Goal: Task Accomplishment & Management: Use online tool/utility

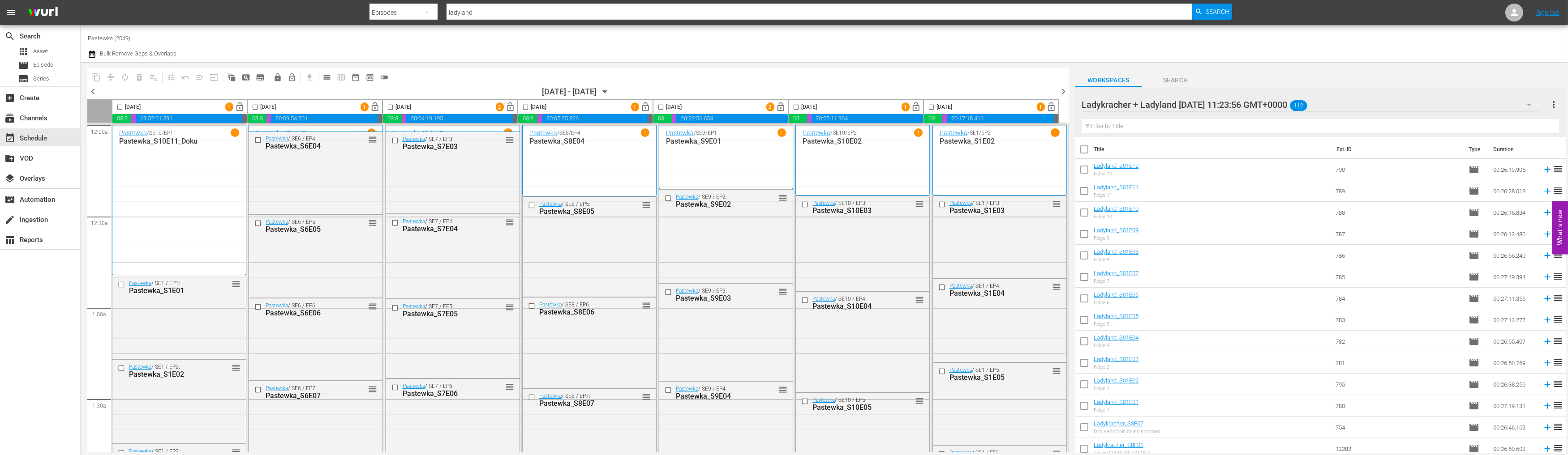
scroll to position [1115, 0]
click at [610, 89] on icon "button" at bounding box center [605, 92] width 10 height 10
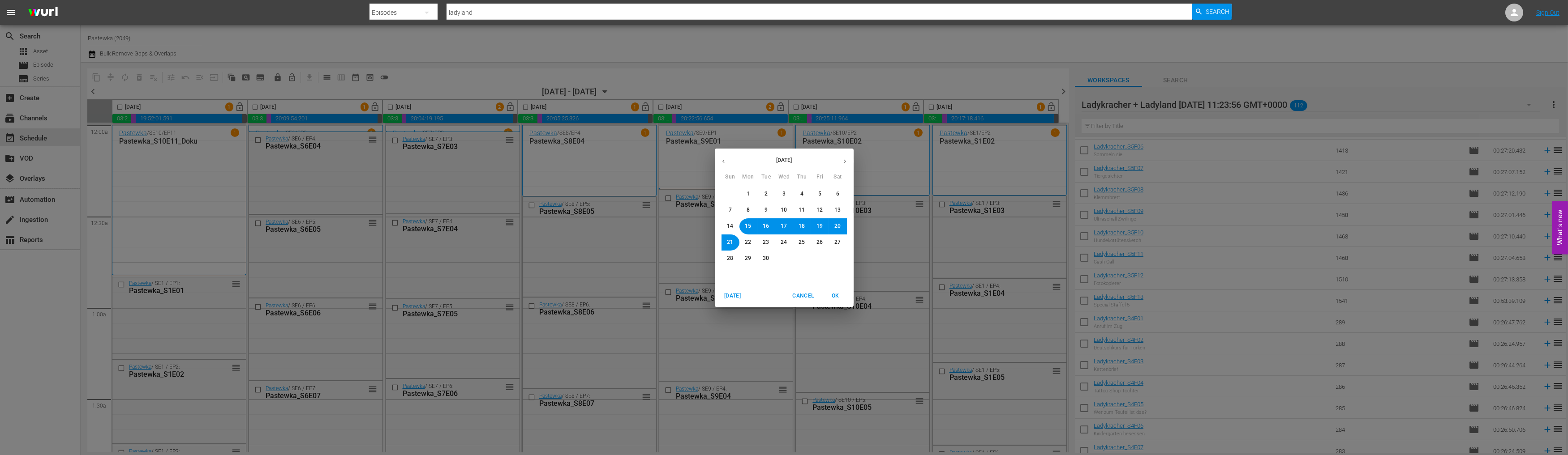
click at [722, 161] on icon "button" at bounding box center [723, 161] width 7 height 7
click at [746, 228] on span "14" at bounding box center [748, 226] width 6 height 8
drag, startPoint x: 836, startPoint y: 297, endPoint x: 816, endPoint y: 340, distance: 47.4
click at [836, 297] on span "OK" at bounding box center [835, 296] width 21 height 9
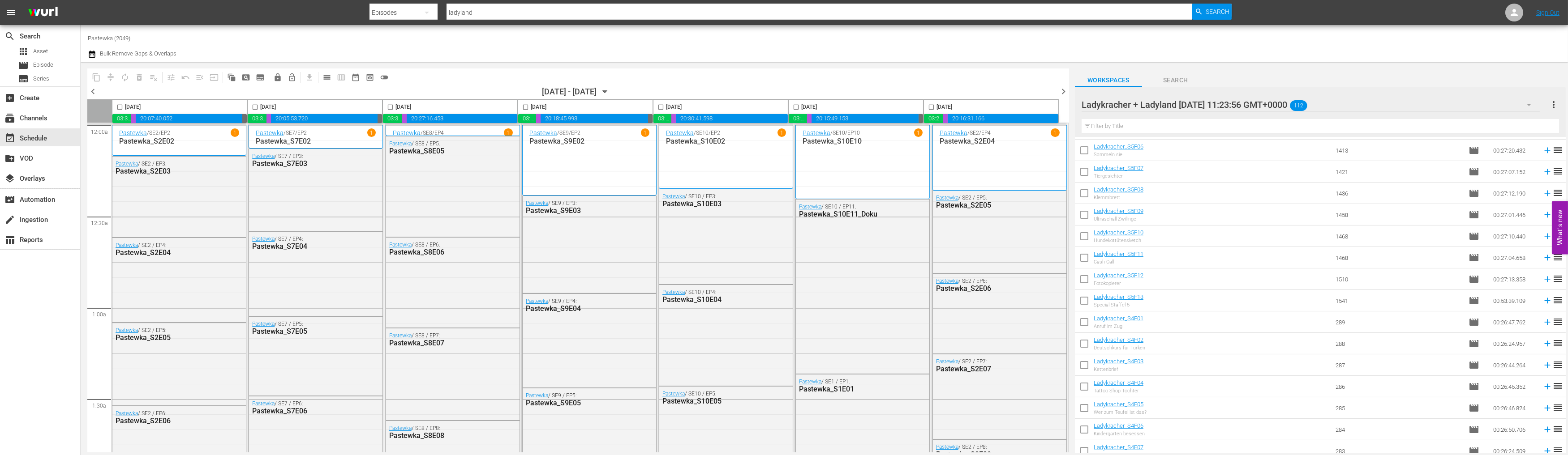
drag, startPoint x: 116, startPoint y: 106, endPoint x: 131, endPoint y: 113, distance: 16.6
click at [116, 106] on input "checkbox" at bounding box center [119, 109] width 10 height 10
checkbox input "true"
click at [255, 106] on input "checkbox" at bounding box center [255, 109] width 10 height 10
checkbox input "true"
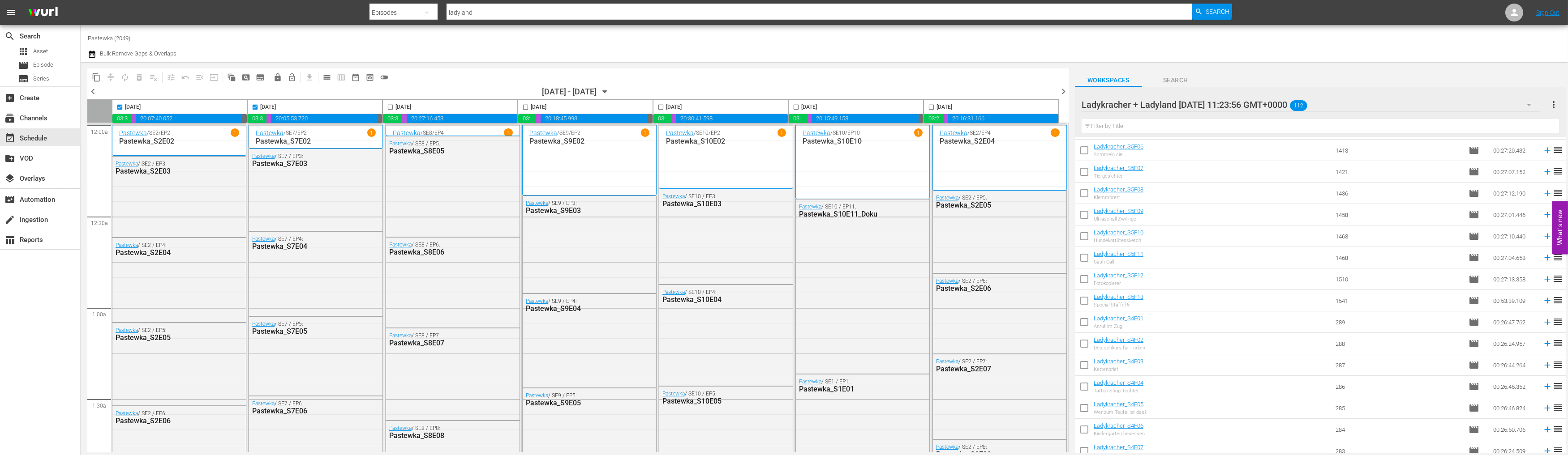
click at [389, 106] on input "checkbox" at bounding box center [390, 109] width 10 height 10
checkbox input "true"
click at [525, 106] on input "checkbox" at bounding box center [525, 109] width 10 height 10
checkbox input "true"
click at [659, 106] on input "checkbox" at bounding box center [660, 109] width 10 height 10
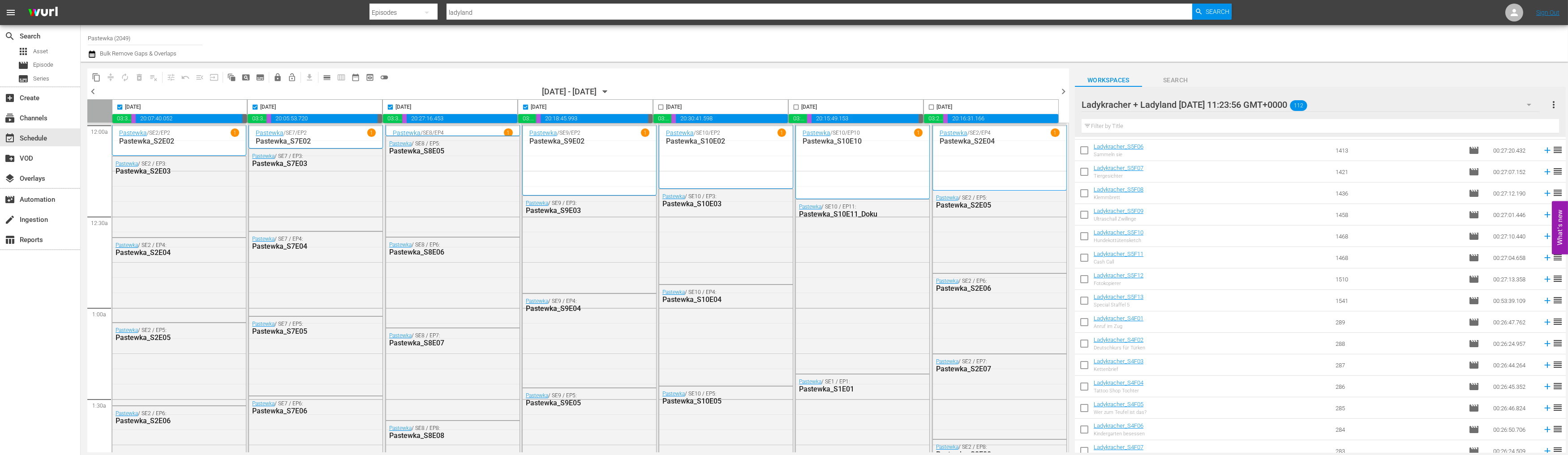
checkbox input "true"
click at [798, 106] on input "checkbox" at bounding box center [796, 109] width 10 height 10
checkbox input "true"
click at [932, 106] on input "checkbox" at bounding box center [931, 109] width 10 height 10
checkbox input "true"
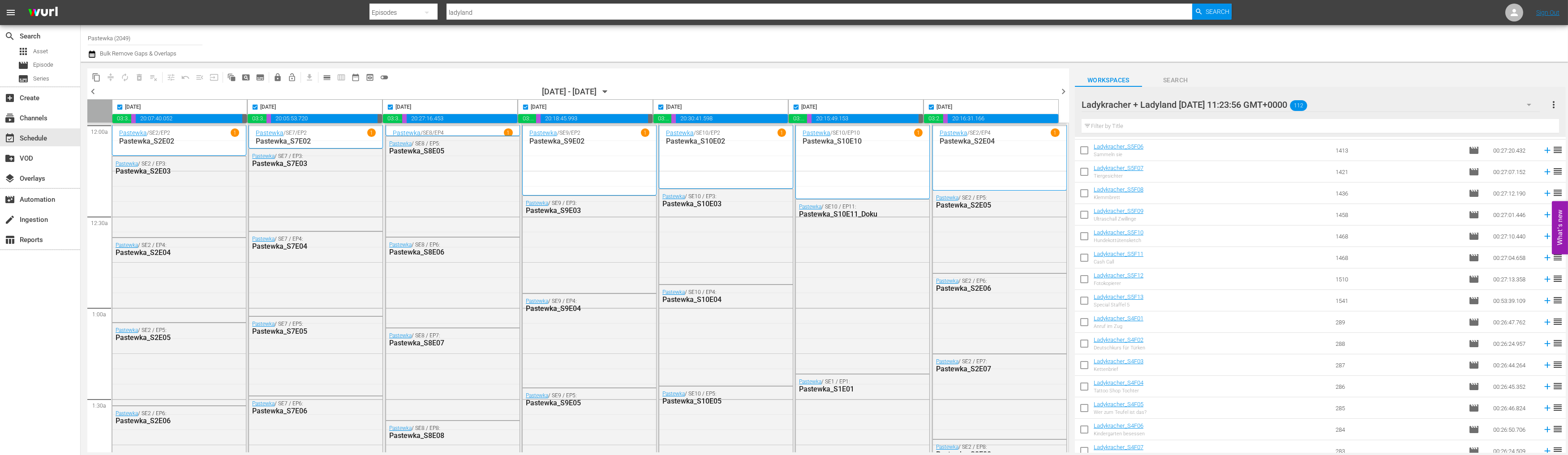
click at [94, 75] on span "content_copy" at bounding box center [96, 77] width 9 height 9
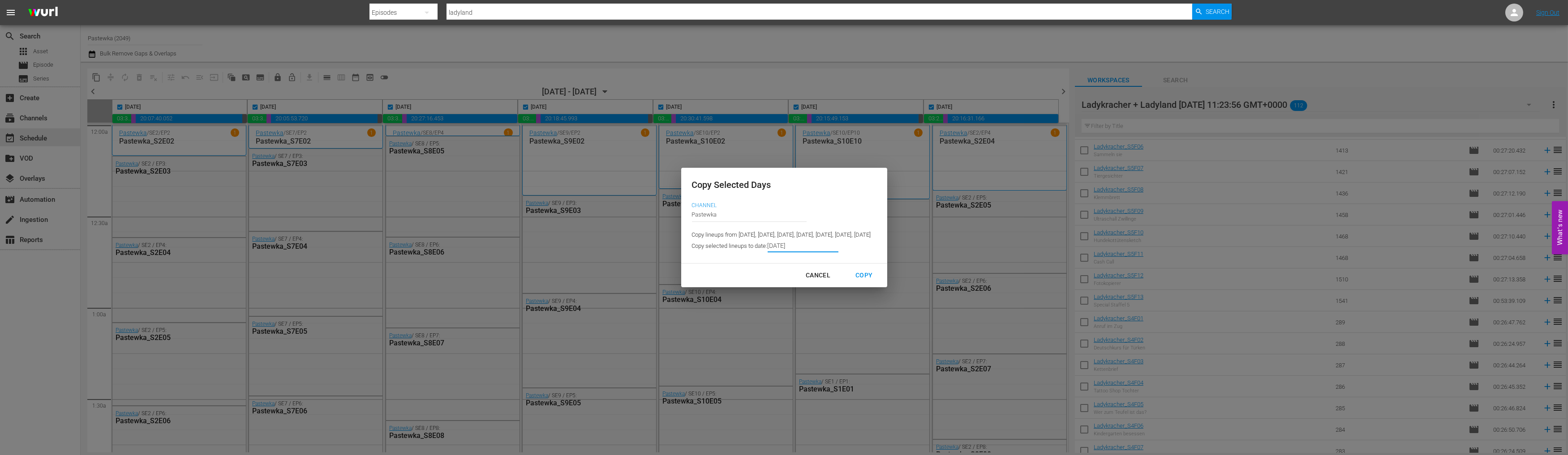
click at [771, 248] on input "[DATE]" at bounding box center [803, 246] width 71 height 13
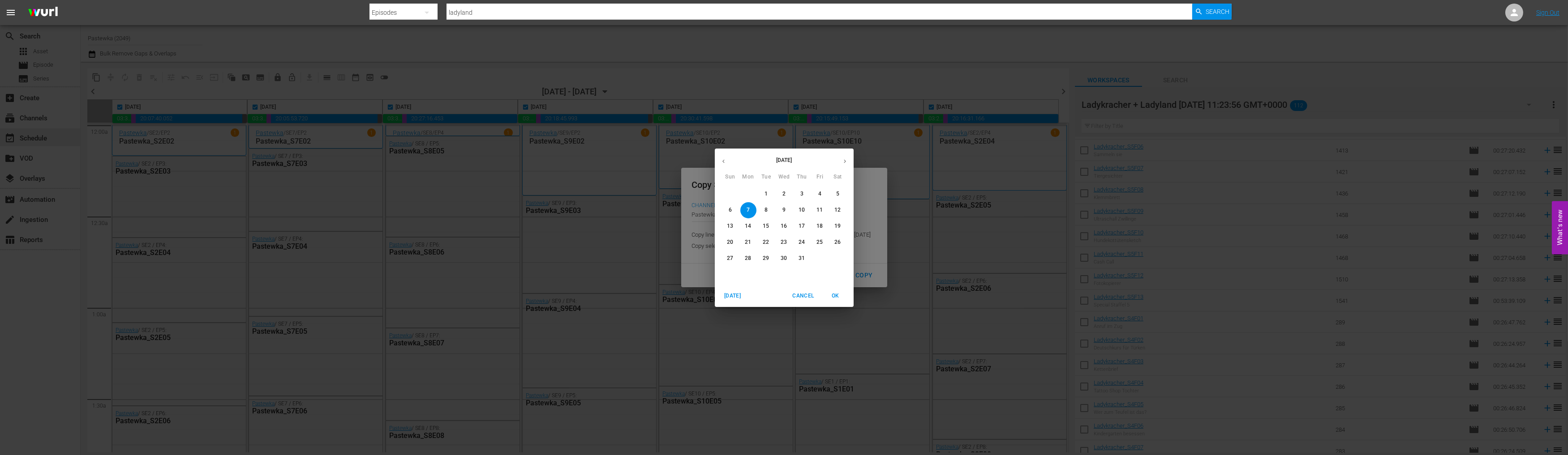
click at [847, 159] on icon "button" at bounding box center [845, 161] width 7 height 7
click at [744, 241] on span "22" at bounding box center [748, 242] width 16 height 8
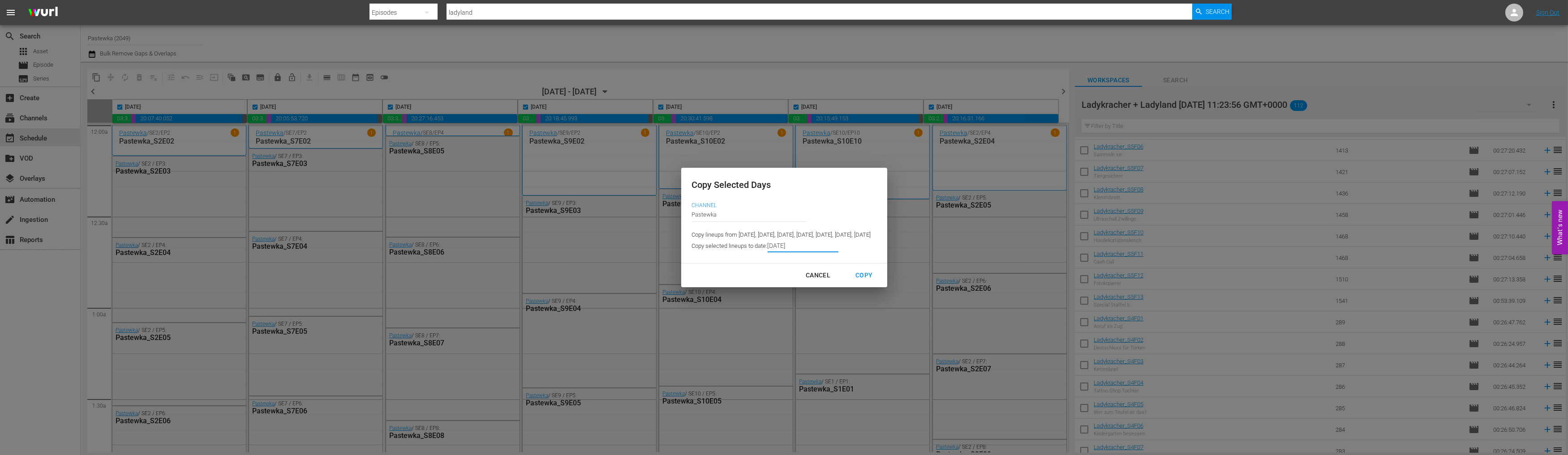
click at [880, 278] on div "Copy" at bounding box center [864, 276] width 32 height 11
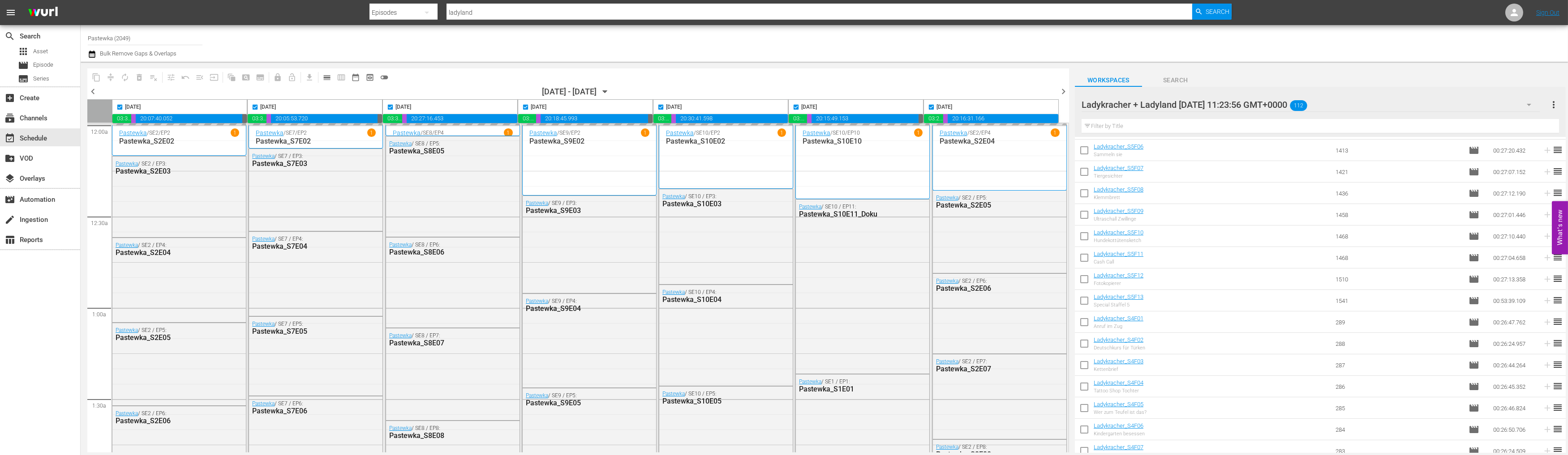
type input "[DATE]"
click at [607, 92] on icon "button" at bounding box center [604, 92] width 4 height 2
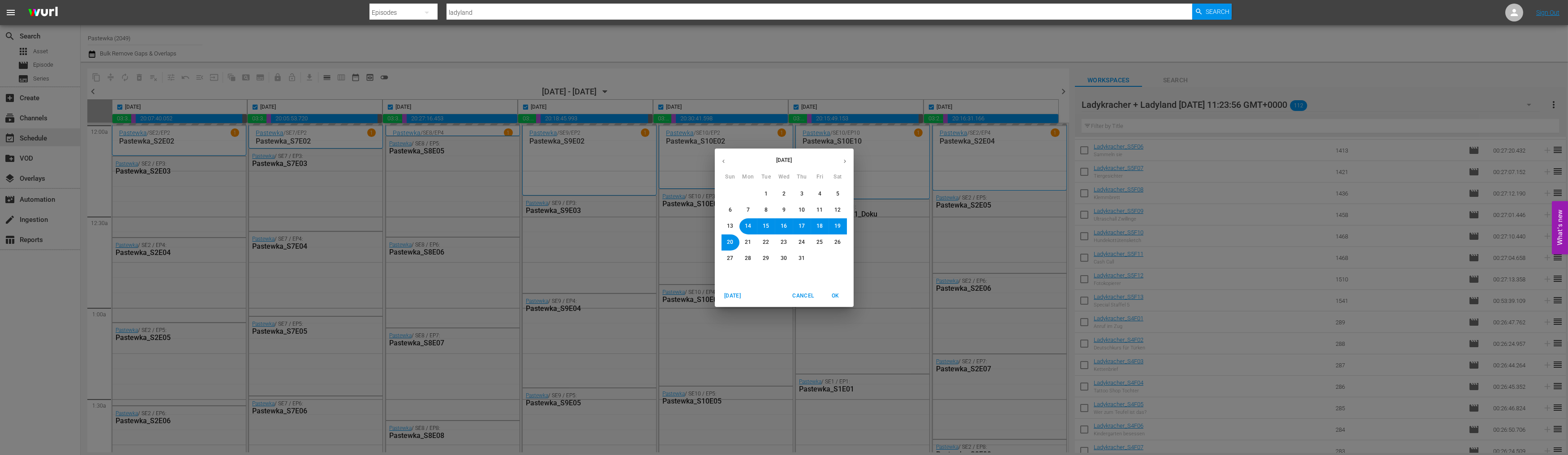
click at [845, 164] on icon "button" at bounding box center [845, 161] width 7 height 7
click at [749, 224] on span "15" at bounding box center [748, 226] width 6 height 8
click at [838, 297] on span "OK" at bounding box center [835, 296] width 21 height 9
checkbox input "false"
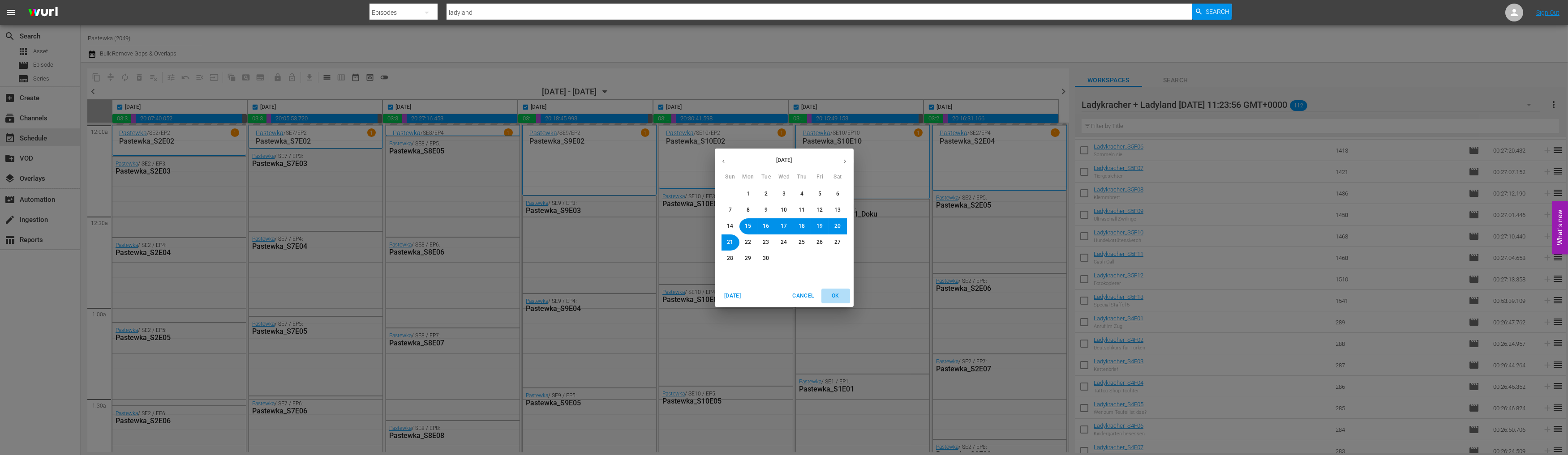
checkbox input "false"
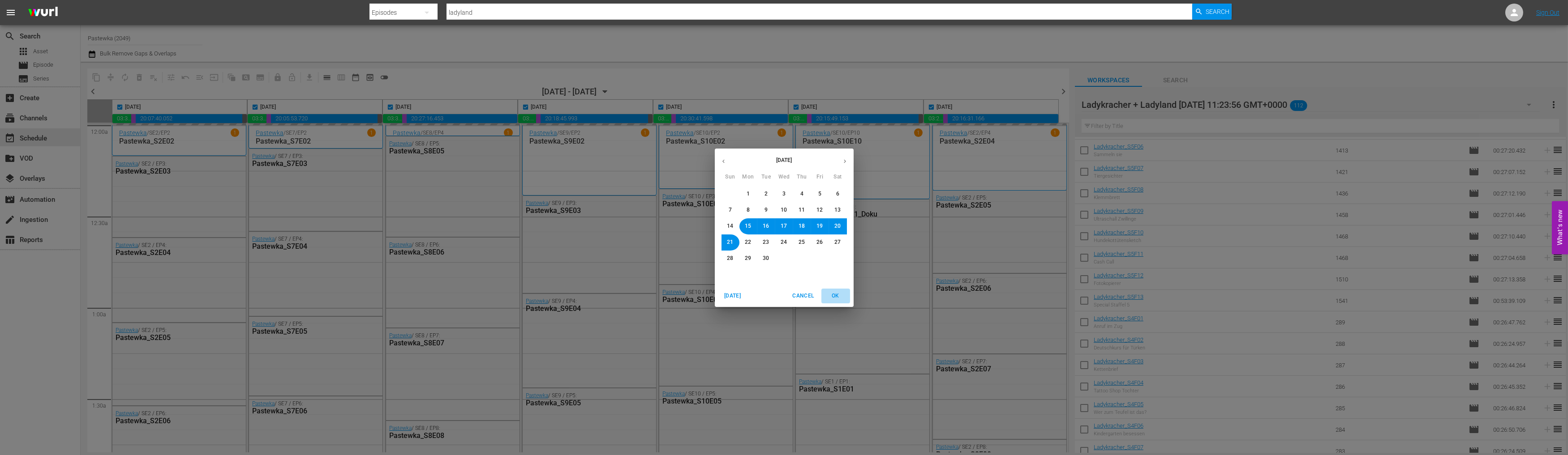
checkbox input "false"
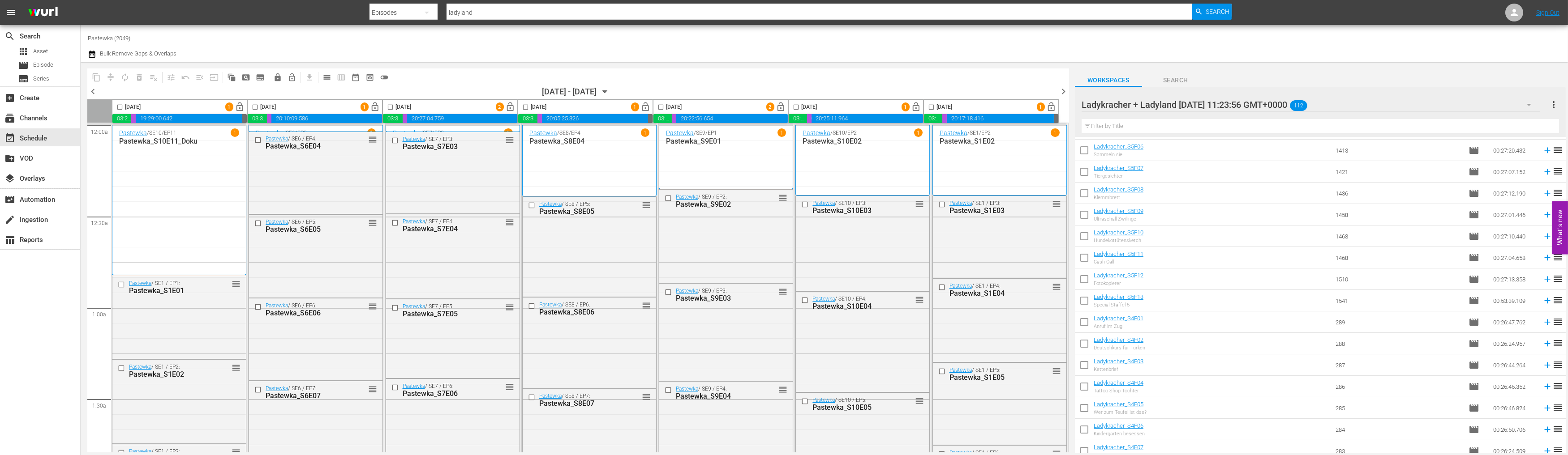
click at [121, 109] on input "checkbox" at bounding box center [119, 109] width 10 height 10
click at [610, 88] on icon "button" at bounding box center [605, 92] width 10 height 10
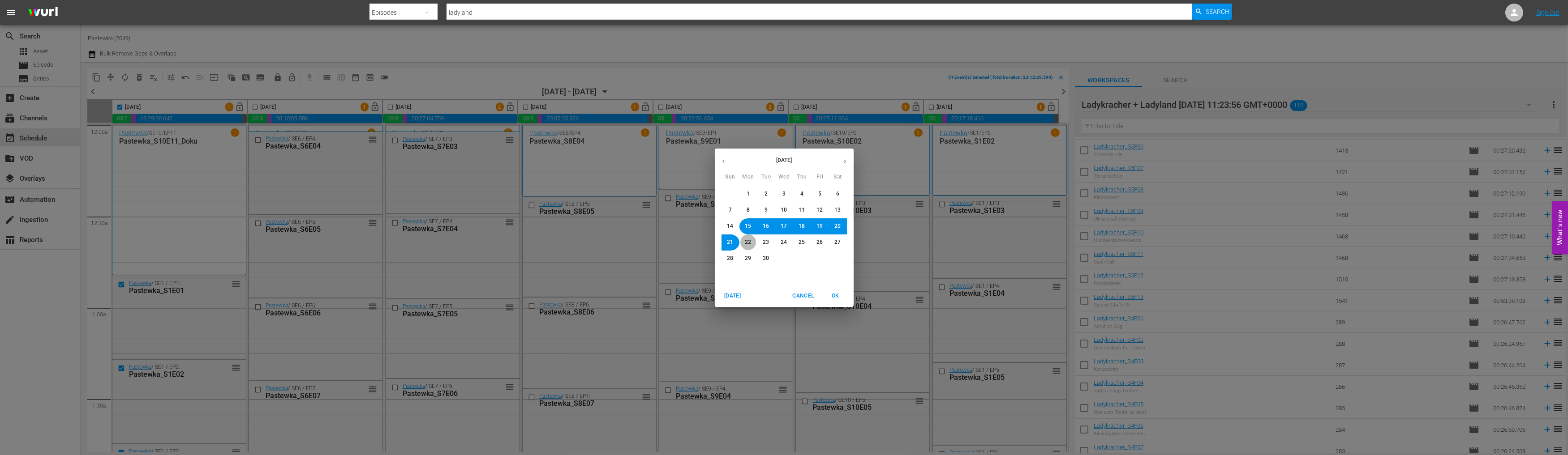
click at [752, 243] on button "22" at bounding box center [748, 243] width 16 height 16
click at [833, 292] on span "OK" at bounding box center [835, 296] width 21 height 9
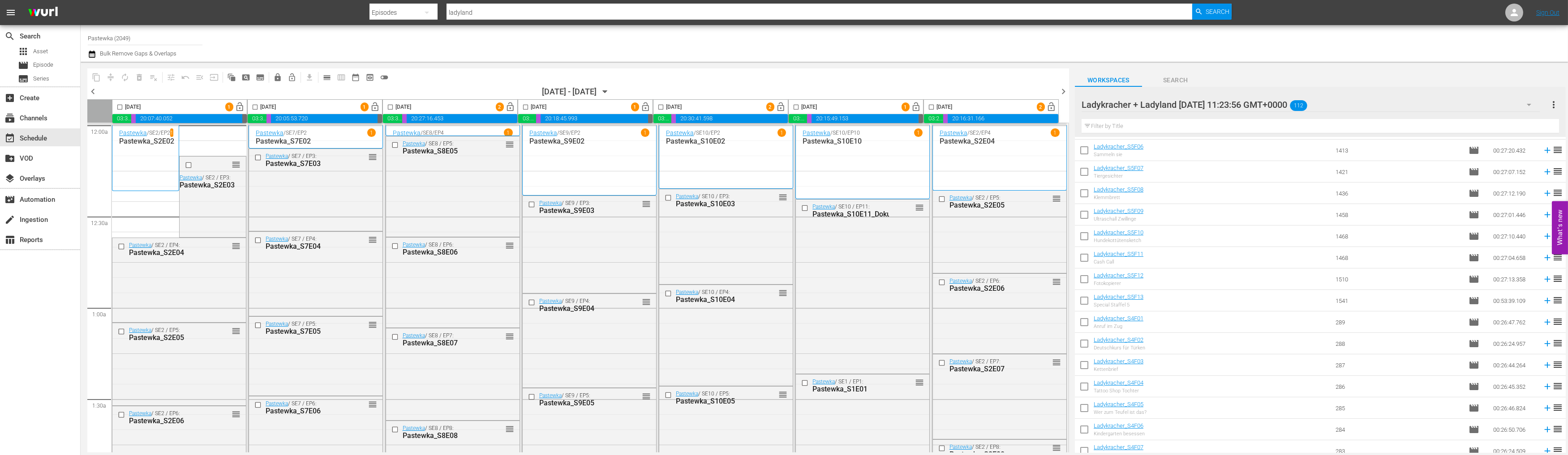
click at [120, 106] on input "checkbox" at bounding box center [119, 109] width 10 height 10
checkbox input "true"
click at [254, 106] on input "checkbox" at bounding box center [255, 109] width 10 height 10
checkbox input "true"
click at [390, 106] on input "checkbox" at bounding box center [390, 109] width 10 height 10
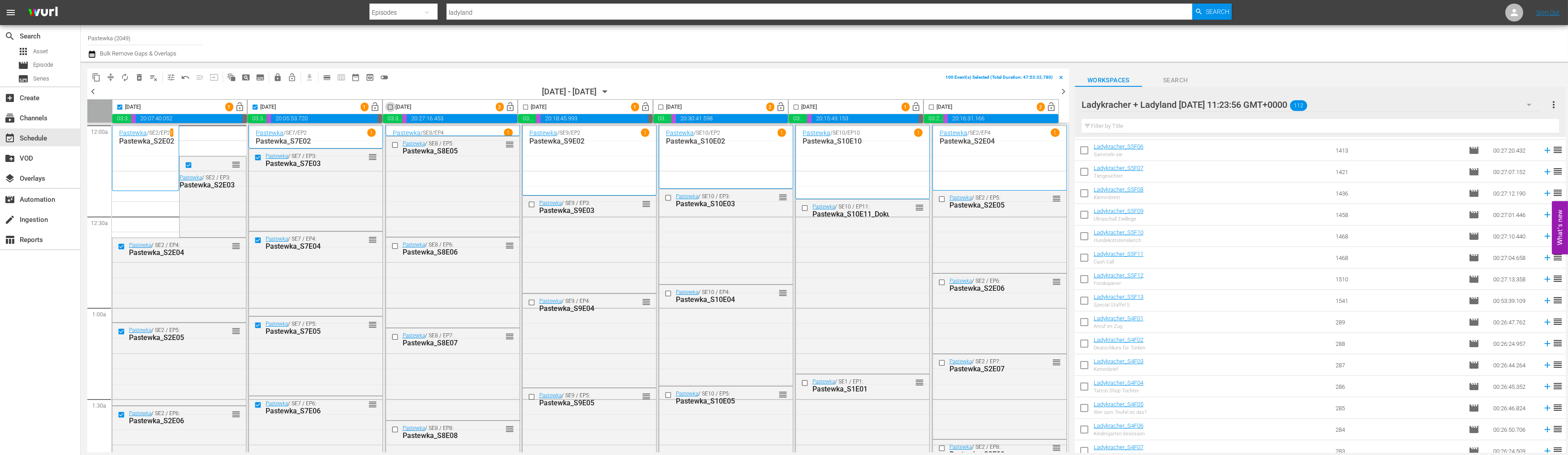
checkbox input "true"
click at [527, 106] on input "checkbox" at bounding box center [525, 109] width 10 height 10
checkbox input "true"
click at [660, 105] on input "checkbox" at bounding box center [660, 109] width 10 height 10
checkbox input "true"
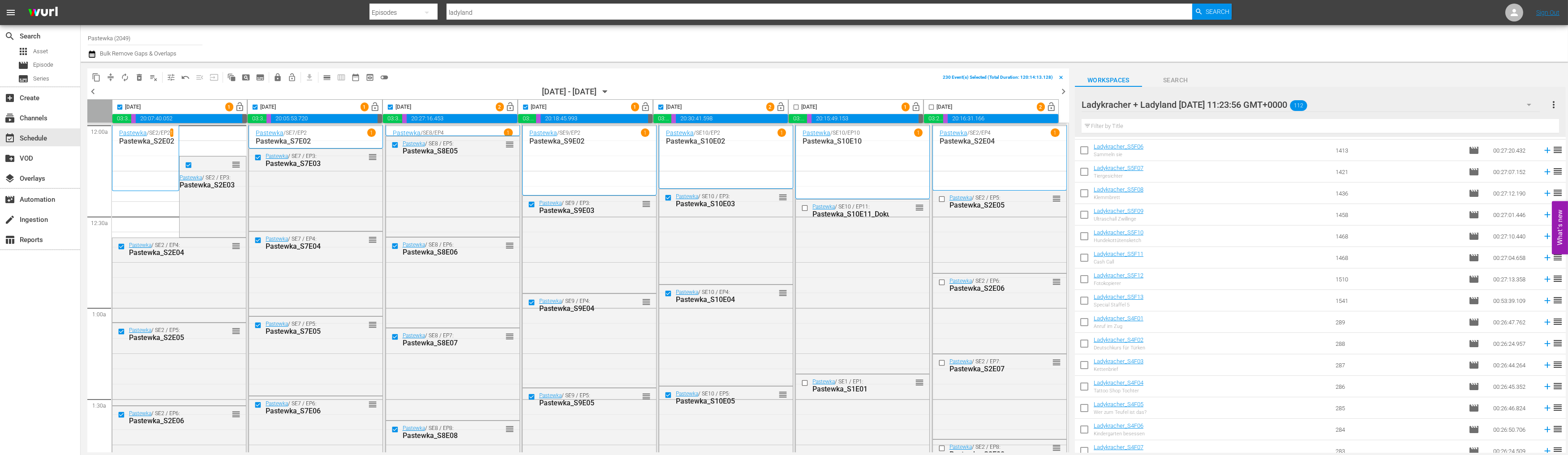
click at [797, 104] on input "checkbox" at bounding box center [796, 109] width 10 height 10
checkbox input "true"
click at [929, 104] on input "checkbox" at bounding box center [931, 109] width 10 height 10
checkbox input "true"
click at [111, 75] on span "compress" at bounding box center [110, 77] width 9 height 9
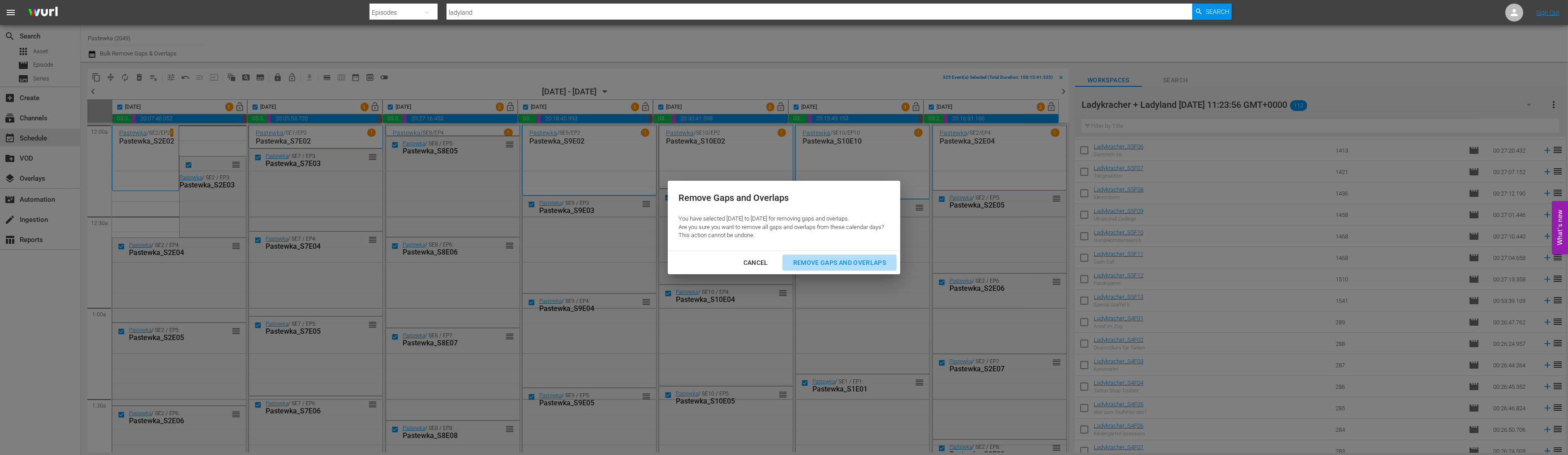
click at [849, 259] on div "Remove Gaps and Overlaps" at bounding box center [839, 263] width 107 height 11
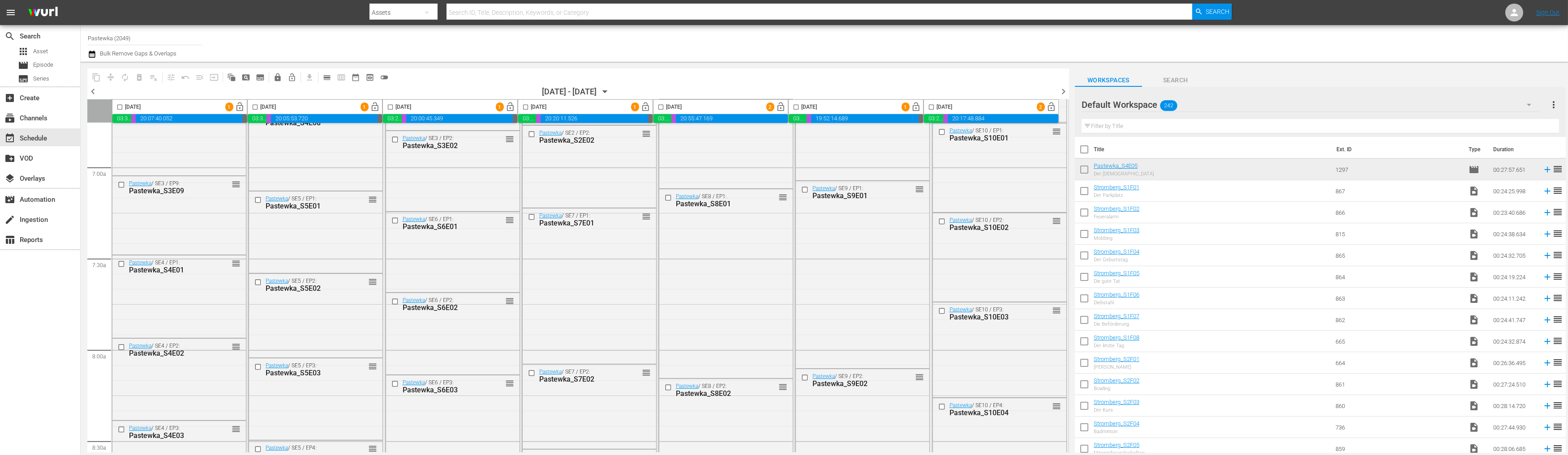
scroll to position [1293, 0]
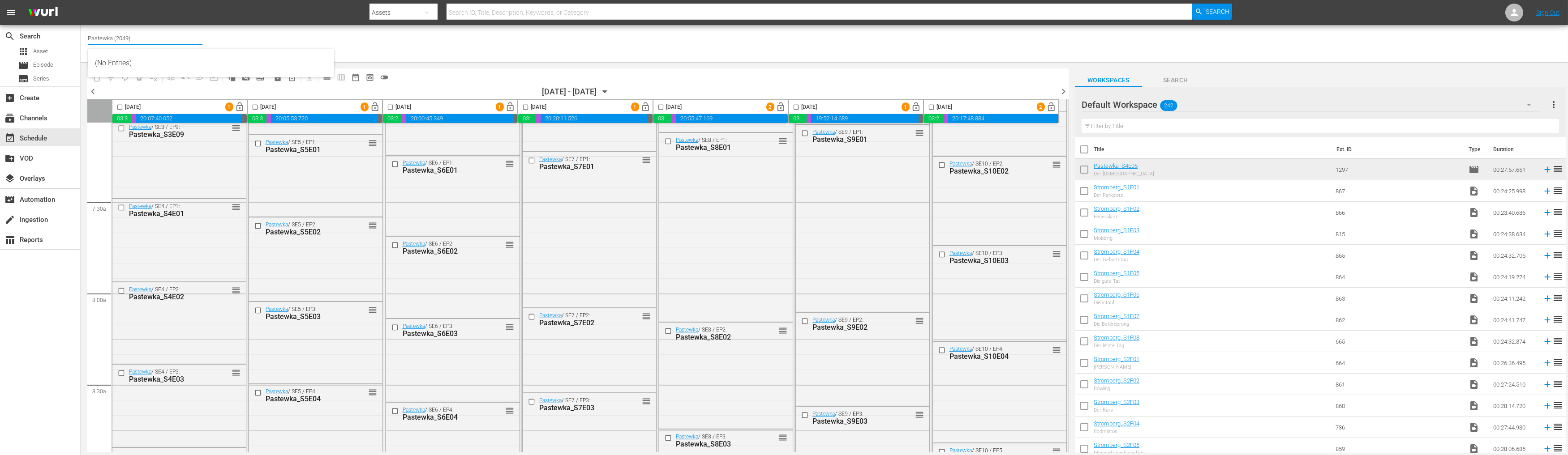
click at [158, 41] on input "Pastewka (2049)" at bounding box center [145, 38] width 114 height 21
click at [80, 0] on div "search Search apps Asset movie Episode subtitles Series add_box Create subscrip…" at bounding box center [824, 0] width 1488 height 0
click at [147, 40] on input "strom" at bounding box center [145, 38] width 114 height 21
click at [131, 36] on input "strom" at bounding box center [145, 38] width 114 height 21
type input "strom"
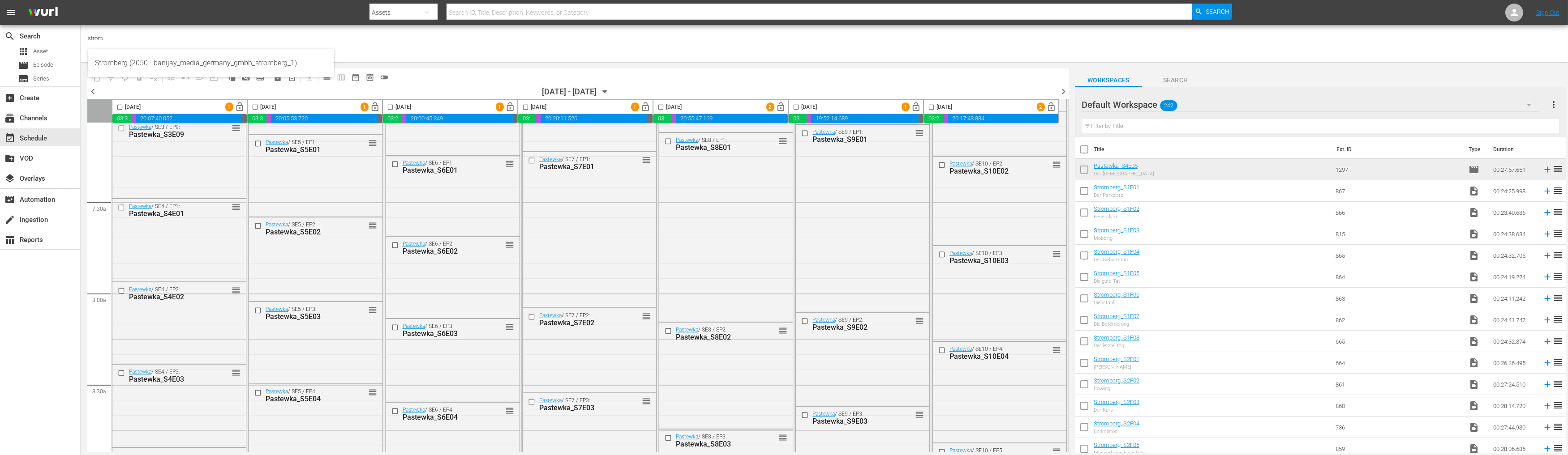
click at [131, 86] on div "chevron_left 09/22/2025 - 09/28/2025 September 22nd chevron_right" at bounding box center [578, 92] width 982 height 13
click at [122, 33] on input "strom" at bounding box center [145, 38] width 114 height 21
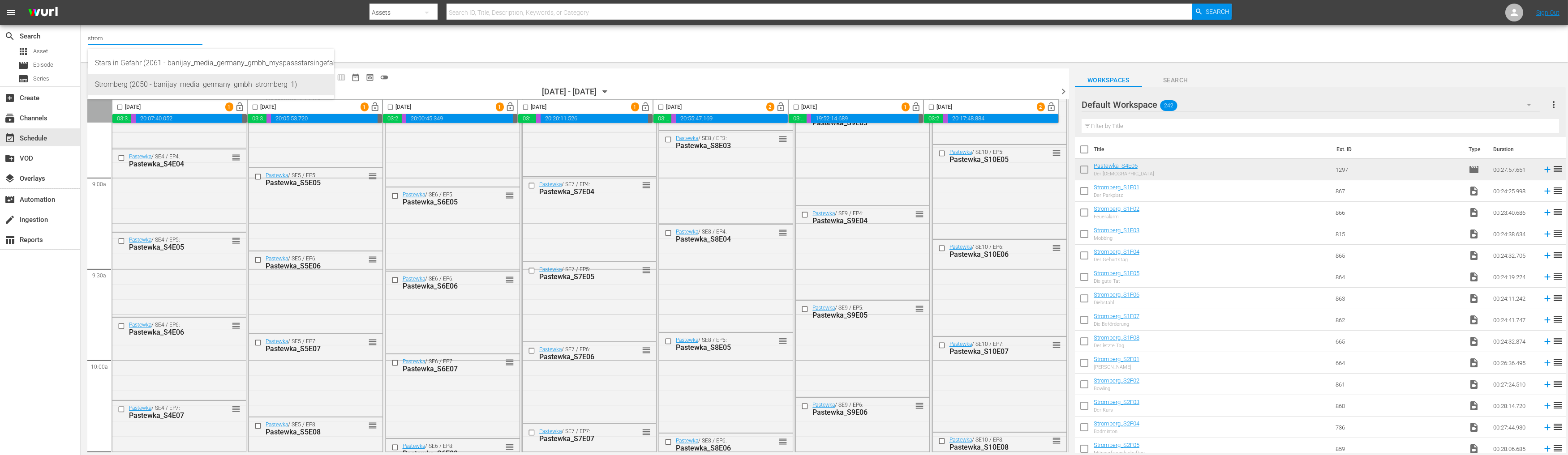
click at [173, 82] on div "Stromberg (2050 - banijay_media_germany_gmbh_stromberg_1)" at bounding box center [211, 84] width 232 height 21
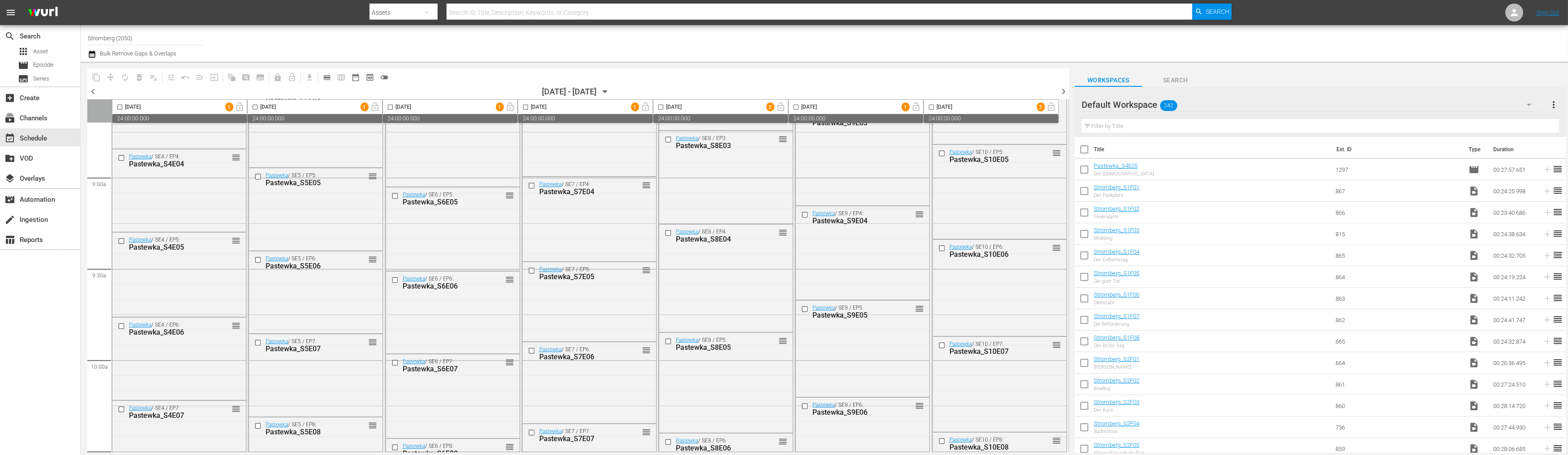
click at [948, 46] on div at bounding box center [1226, 43] width 670 height 32
click at [145, 41] on input "Stromberg (2050)" at bounding box center [145, 38] width 114 height 21
click at [119, 36] on input "Stromberg (2050)" at bounding box center [145, 38] width 114 height 21
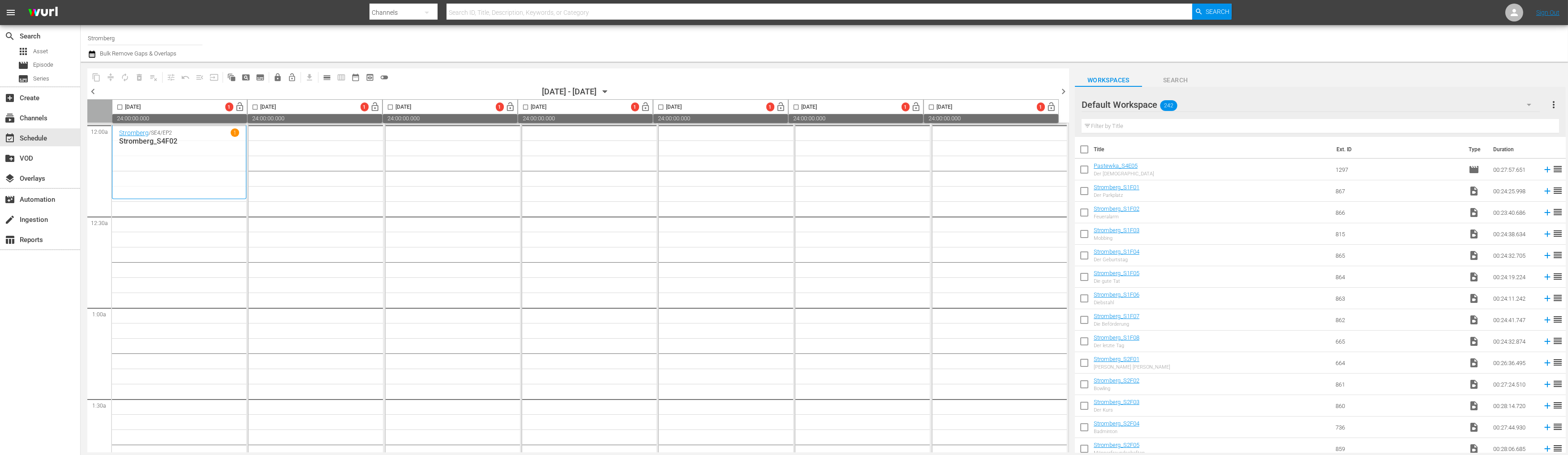
click at [610, 89] on icon "button" at bounding box center [605, 92] width 10 height 10
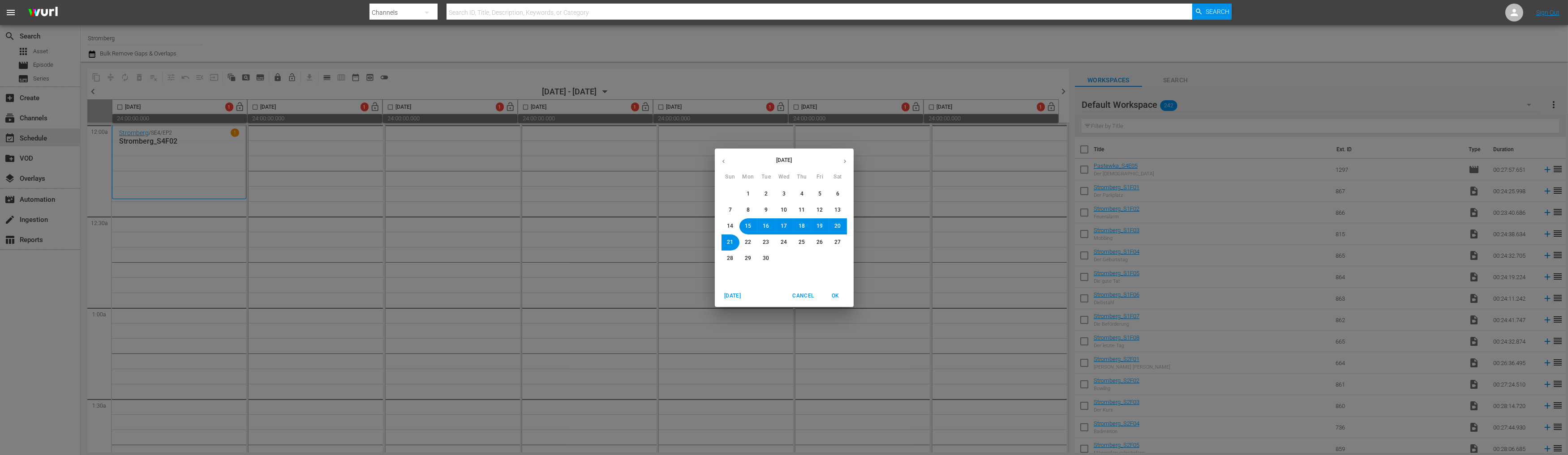
click at [747, 209] on span "8" at bounding box center [748, 210] width 3 height 8
drag, startPoint x: 836, startPoint y: 294, endPoint x: 836, endPoint y: 299, distance: 5.0
click at [836, 296] on span "OK" at bounding box center [835, 296] width 21 height 9
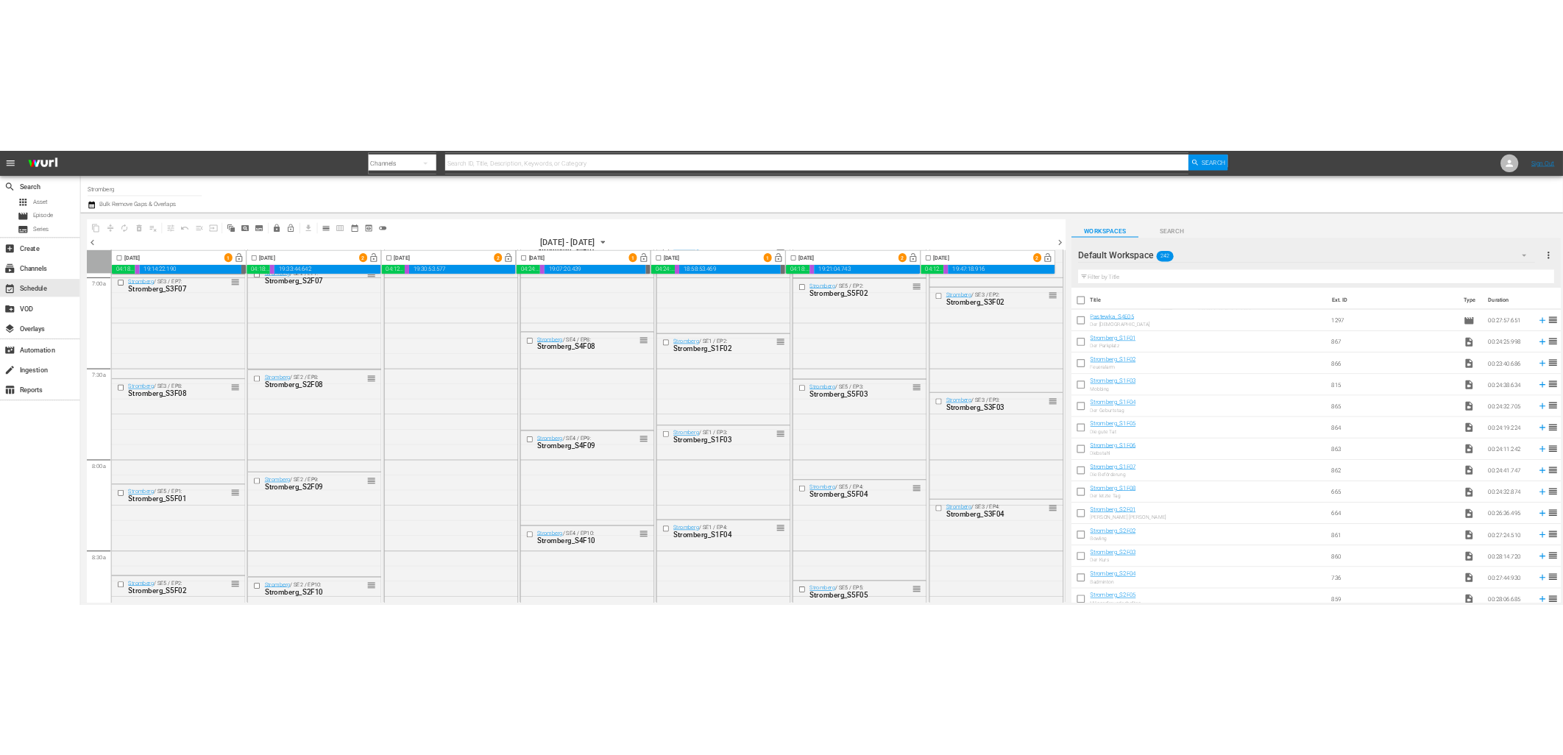
scroll to position [2207, 0]
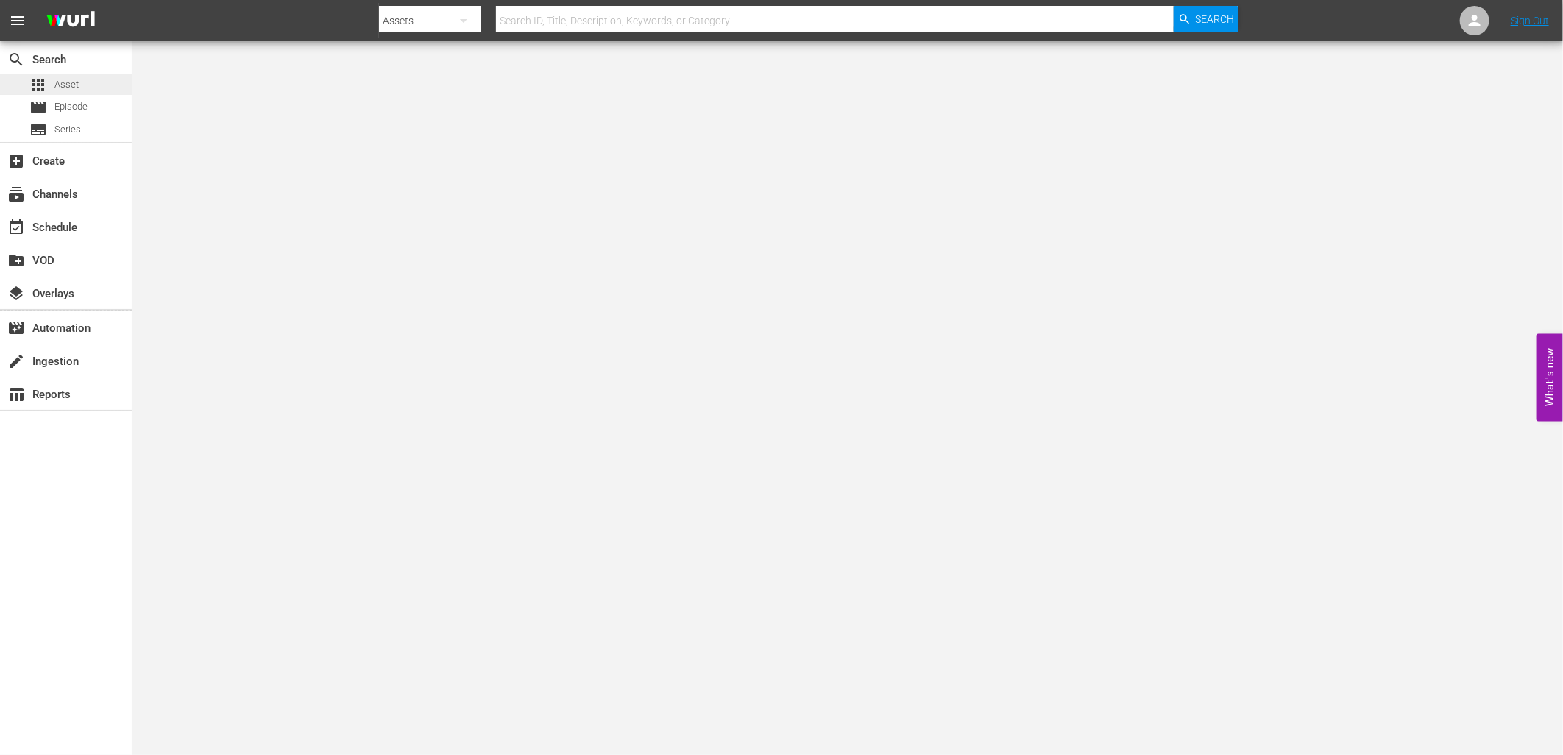
click at [62, 82] on span "Asset" at bounding box center [66, 84] width 24 height 15
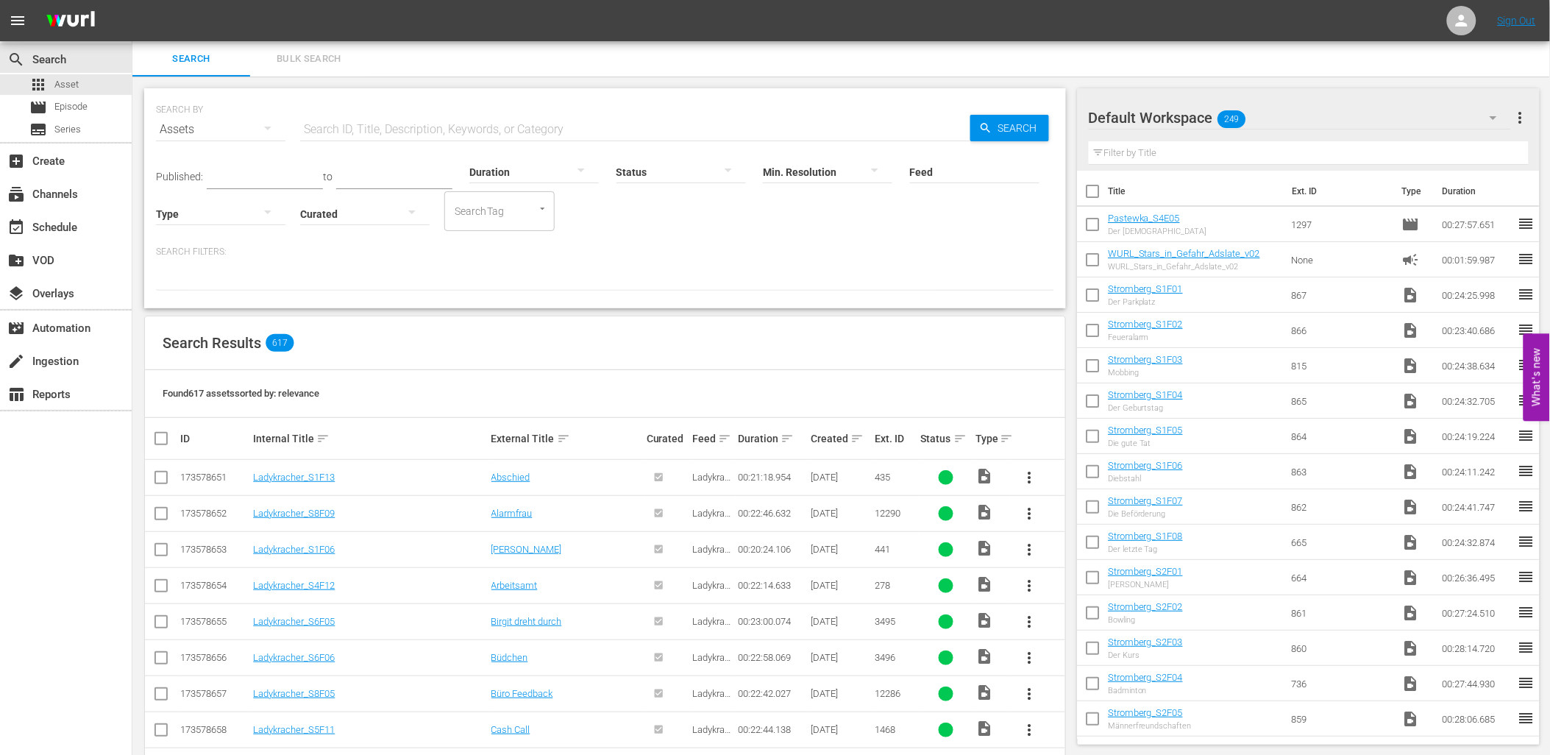
click at [339, 125] on input "text" at bounding box center [635, 129] width 670 height 35
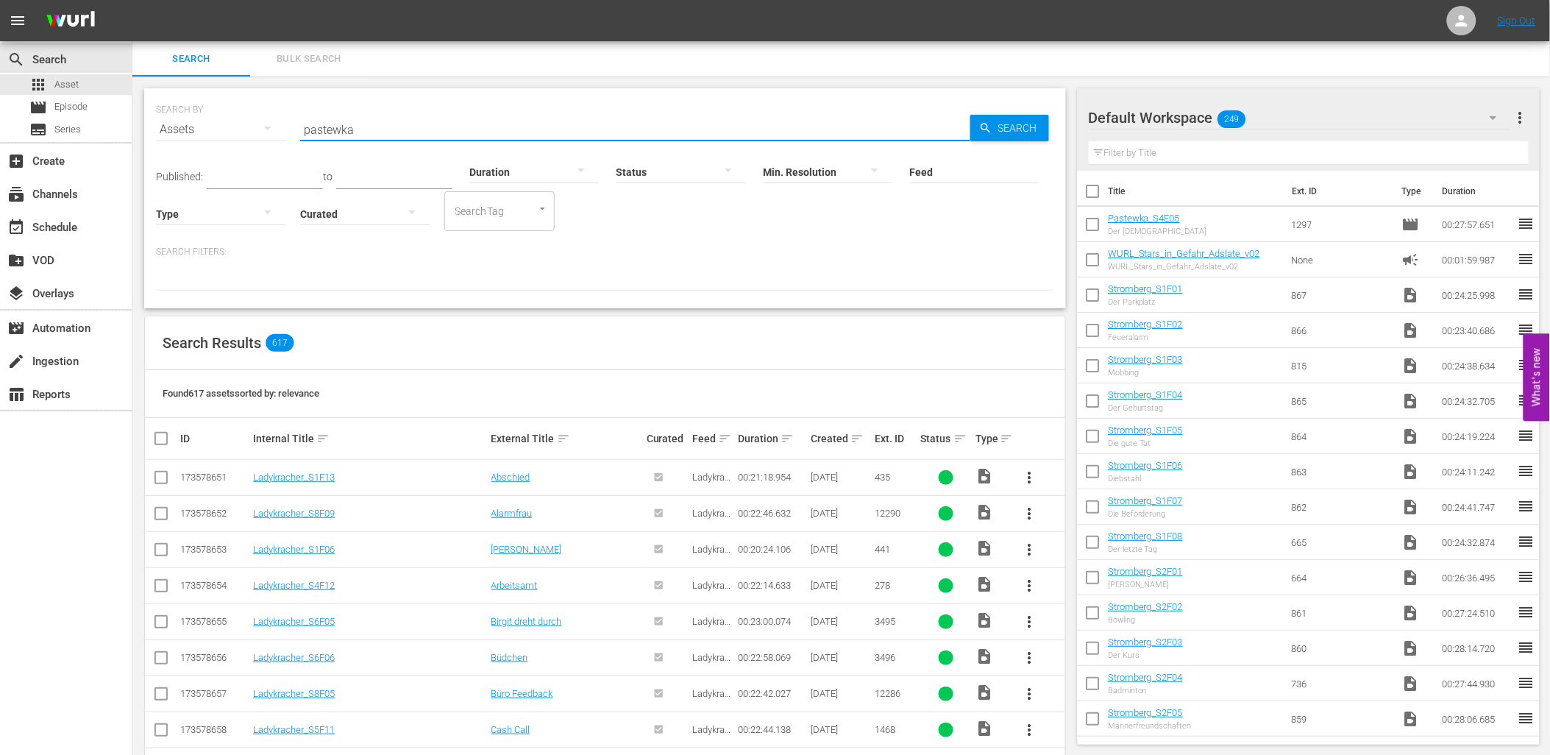
type input "pastewka"
